Goal: Communication & Community: Answer question/provide support

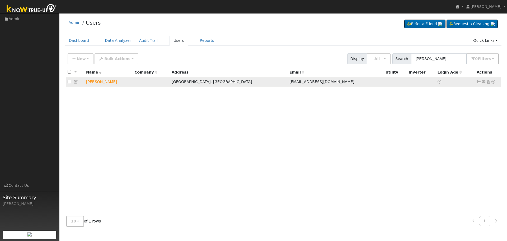
type input "[PERSON_NAME]"
click at [484, 82] on icon at bounding box center [483, 82] width 5 height 4
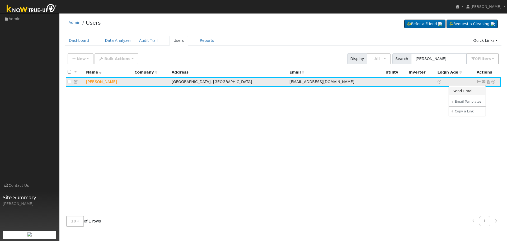
click at [479, 89] on link "Send Email..." at bounding box center [467, 90] width 37 height 7
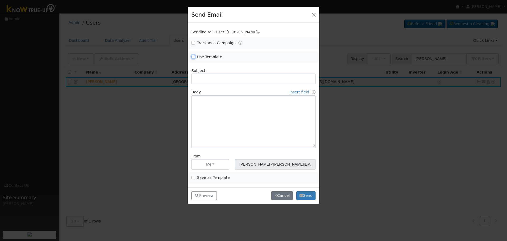
click at [195, 56] on input "Use Template" at bounding box center [193, 57] width 4 height 4
checkbox input "true"
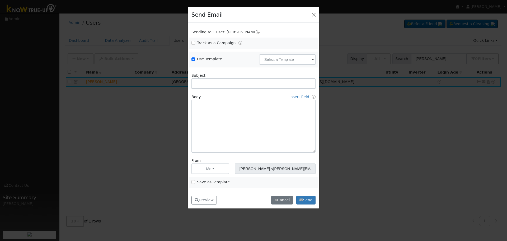
click at [279, 67] on div "Use Template Delete Email Template Are you sure you want to delete ? Cancel Del…" at bounding box center [254, 59] width 130 height 16
click at [279, 62] on input "text" at bounding box center [288, 59] width 56 height 11
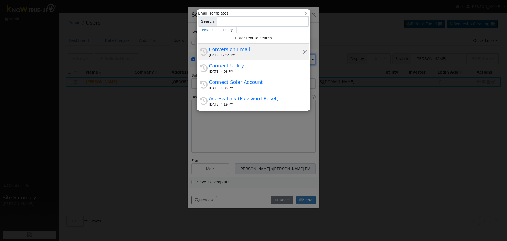
click at [225, 53] on div "[DATE] 12:54 PM" at bounding box center [256, 55] width 94 height 5
type input "Conversion Email"
type input "Connect Your Utility Account"
type textarea "Dear {user_fname}, The first step is to connect your electric utility account. …"
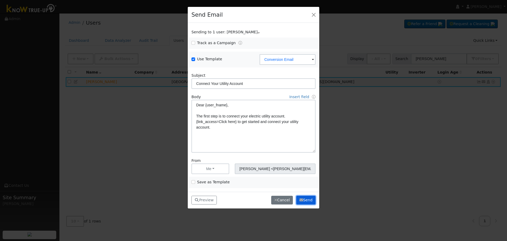
click at [310, 197] on button "Send" at bounding box center [305, 199] width 19 height 9
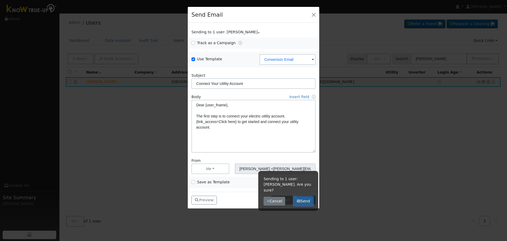
click at [307, 196] on button "Send" at bounding box center [303, 200] width 19 height 9
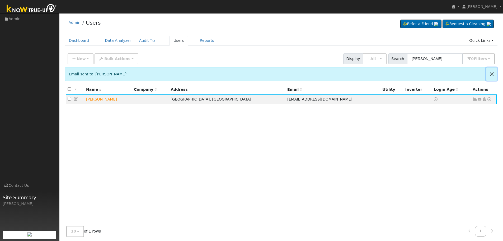
click at [490, 76] on button "Close" at bounding box center [491, 73] width 11 height 13
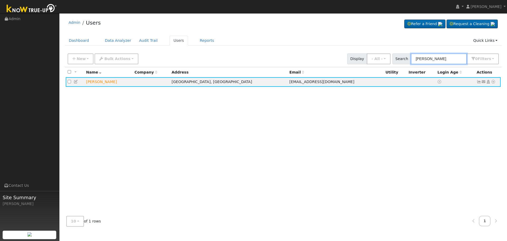
drag, startPoint x: 414, startPoint y: 55, endPoint x: 236, endPoint y: 48, distance: 178.1
click at [266, 49] on div "Admin Users Refer a Friend Request a Cleaning" at bounding box center [283, 123] width 442 height 214
